Goal: Navigation & Orientation: Find specific page/section

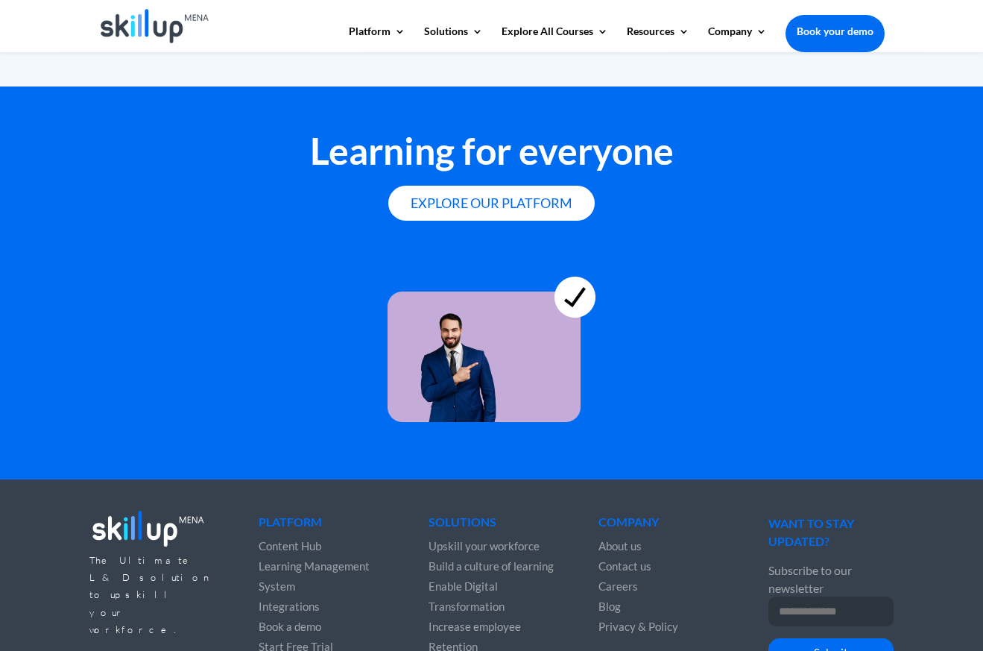
scroll to position [4051, 0]
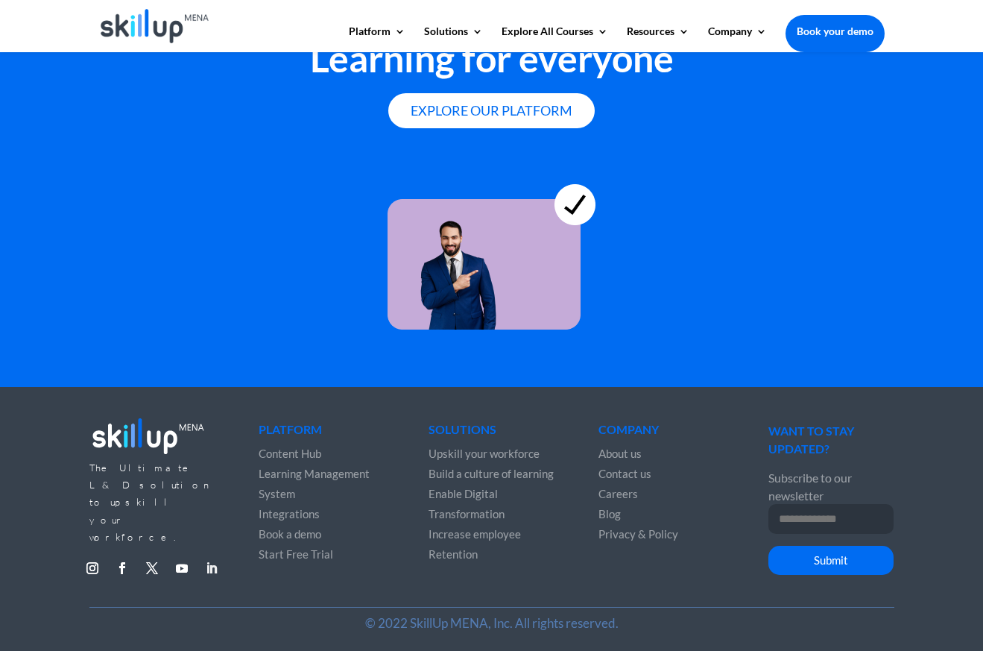
click at [211, 556] on link "Follow" at bounding box center [212, 568] width 24 height 24
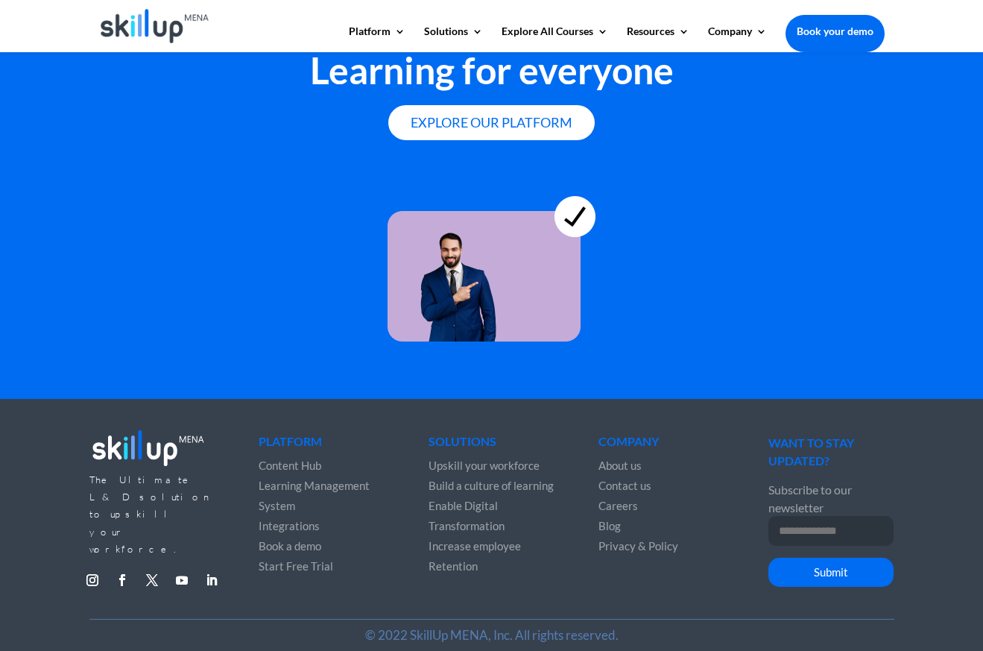
click at [607, 462] on span "About us" at bounding box center [620, 464] width 43 height 13
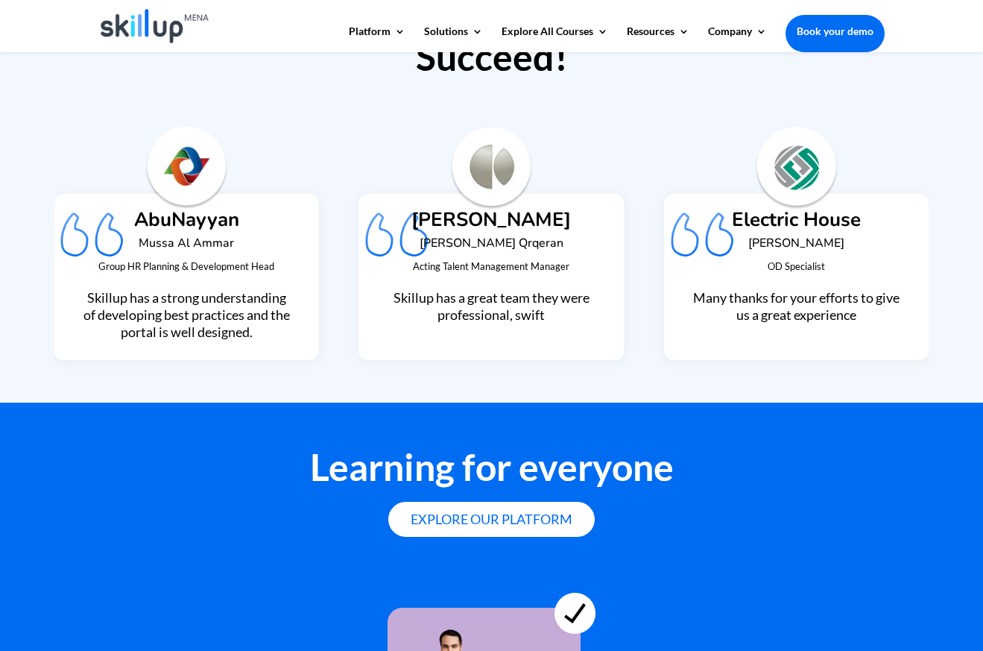
scroll to position [4051, 0]
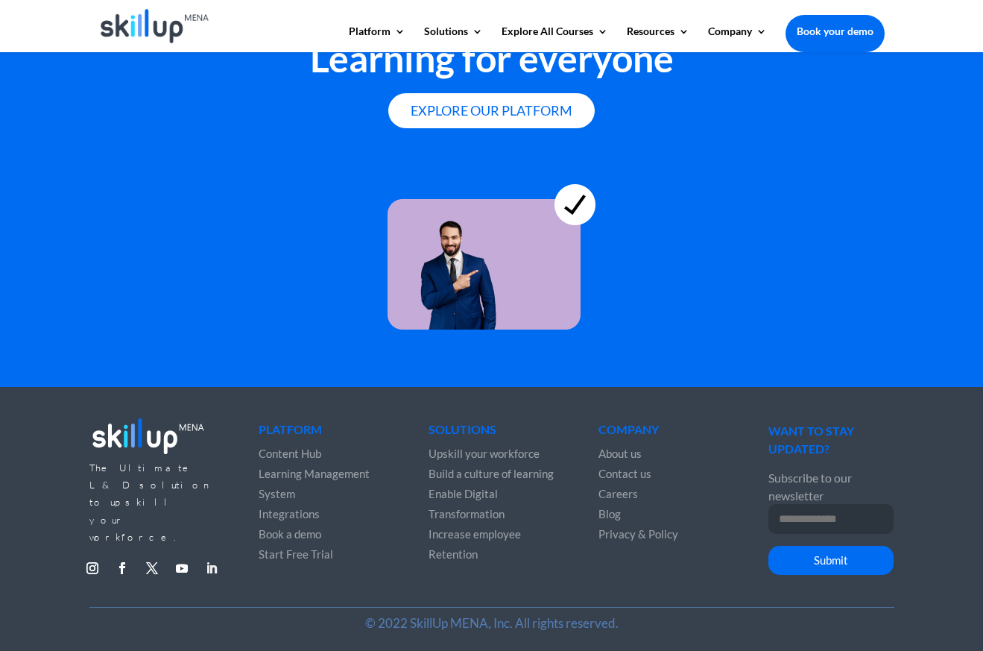
click at [208, 556] on link "Follow" at bounding box center [212, 568] width 24 height 24
click at [602, 452] on span "About us" at bounding box center [620, 453] width 43 height 13
